Goal: Task Accomplishment & Management: Use online tool/utility

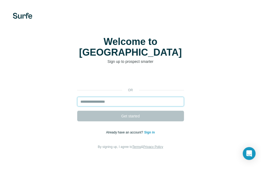
click at [114, 97] on input "email" at bounding box center [130, 102] width 107 height 10
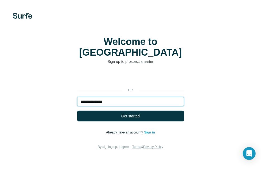
type input "**********"
click at [77, 111] on button "Get started" at bounding box center [130, 116] width 107 height 11
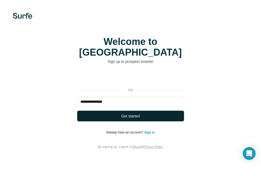
click at [116, 111] on button "Get started" at bounding box center [130, 116] width 107 height 11
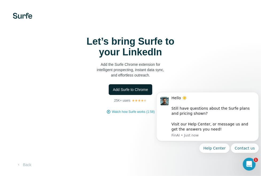
click at [121, 90] on span "Add Surfe to Chrome" at bounding box center [130, 89] width 35 height 5
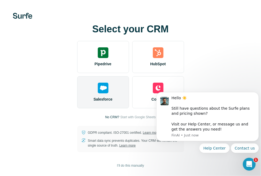
click at [106, 91] on img at bounding box center [103, 88] width 11 height 11
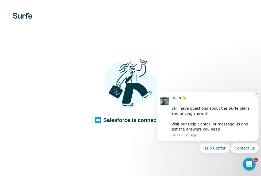
click at [255, 94] on button "Dismiss notification" at bounding box center [257, 93] width 7 height 7
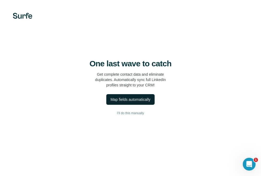
click at [132, 99] on div "Map fields automatically" at bounding box center [131, 99] width 40 height 5
